Goal: Task Accomplishment & Management: Manage account settings

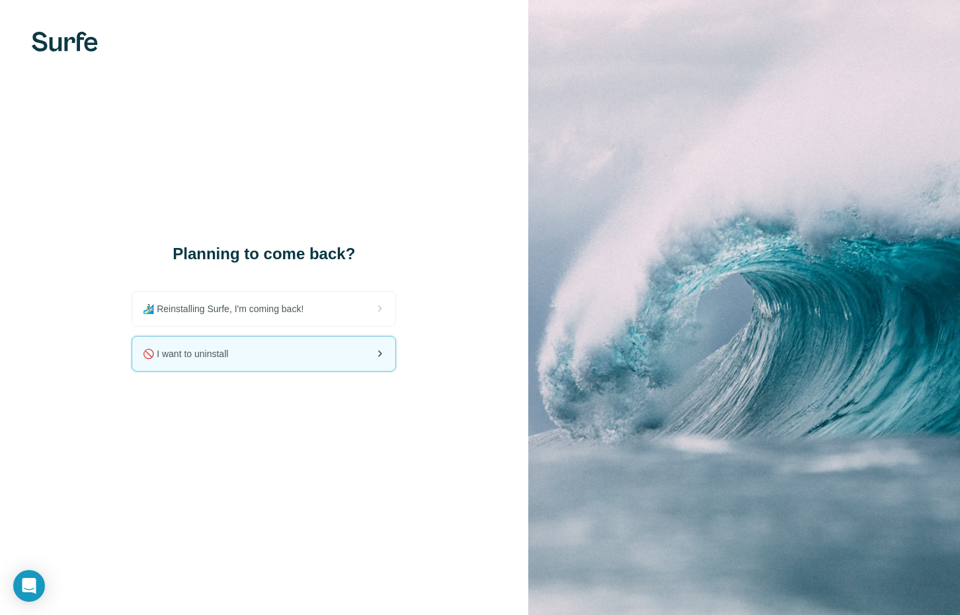
click at [305, 362] on div "🚫 I want to uninstall" at bounding box center [263, 353] width 263 height 34
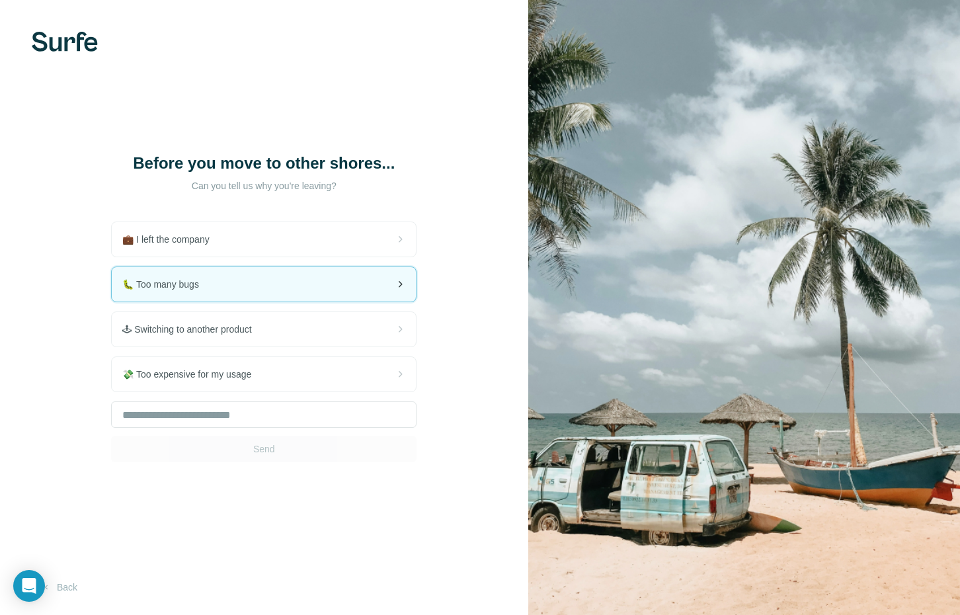
click at [220, 301] on div "🐛 Too many bugs" at bounding box center [264, 284] width 304 height 34
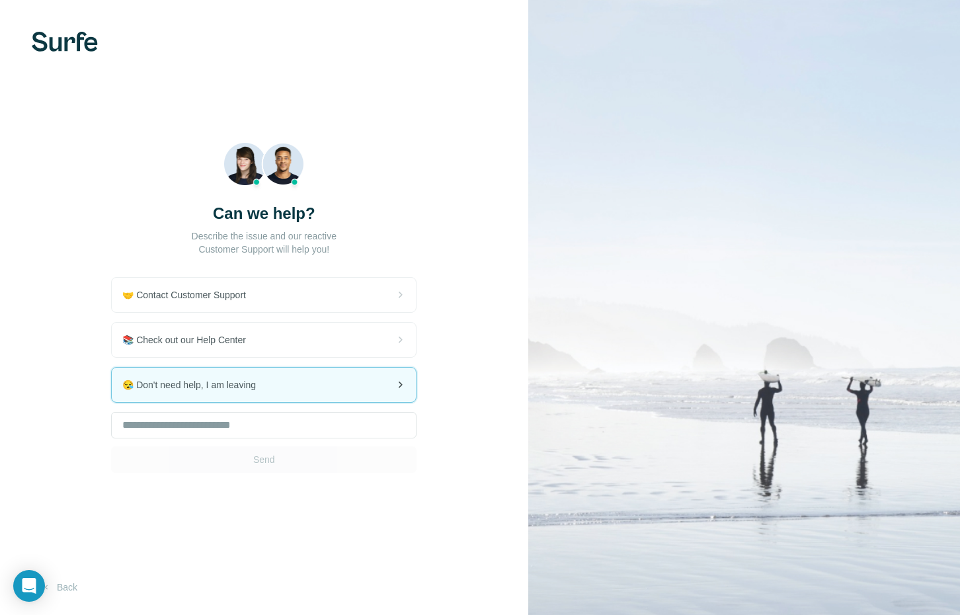
click at [244, 385] on span "😪 Don't need help, I am leaving" at bounding box center [194, 384] width 144 height 13
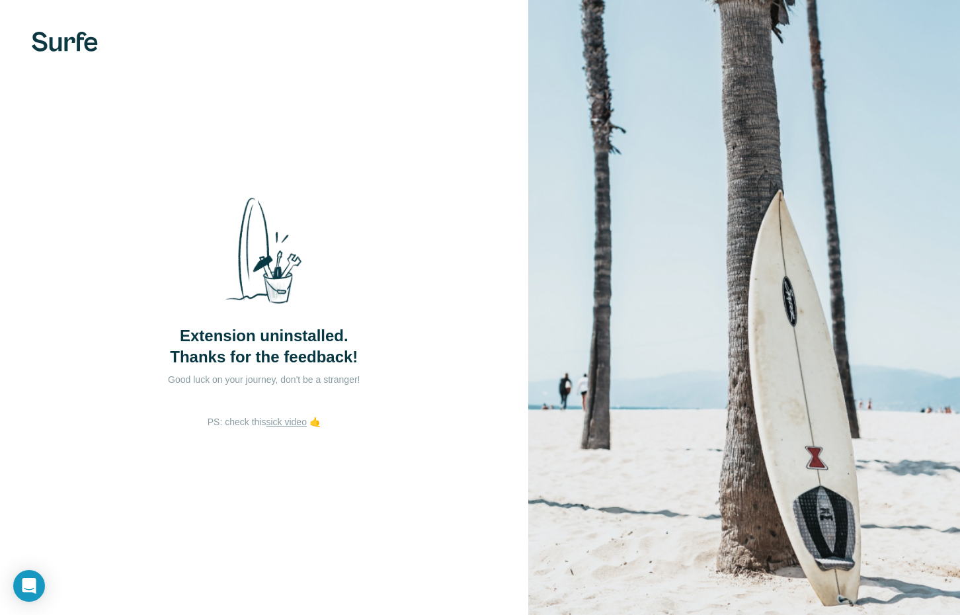
click at [321, 260] on div "Extension uninstalled. Thanks for the feedback!" at bounding box center [264, 276] width 264 height 181
